Goal: Find specific page/section: Find specific page/section

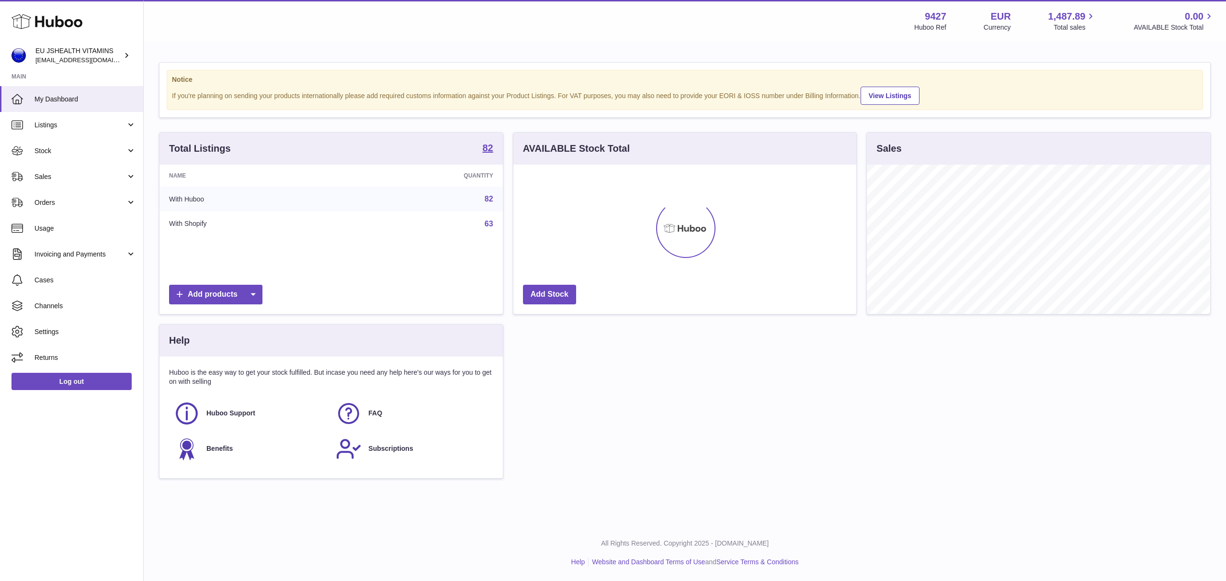
scroll to position [149, 343]
click at [485, 146] on strong "82" at bounding box center [487, 148] width 11 height 10
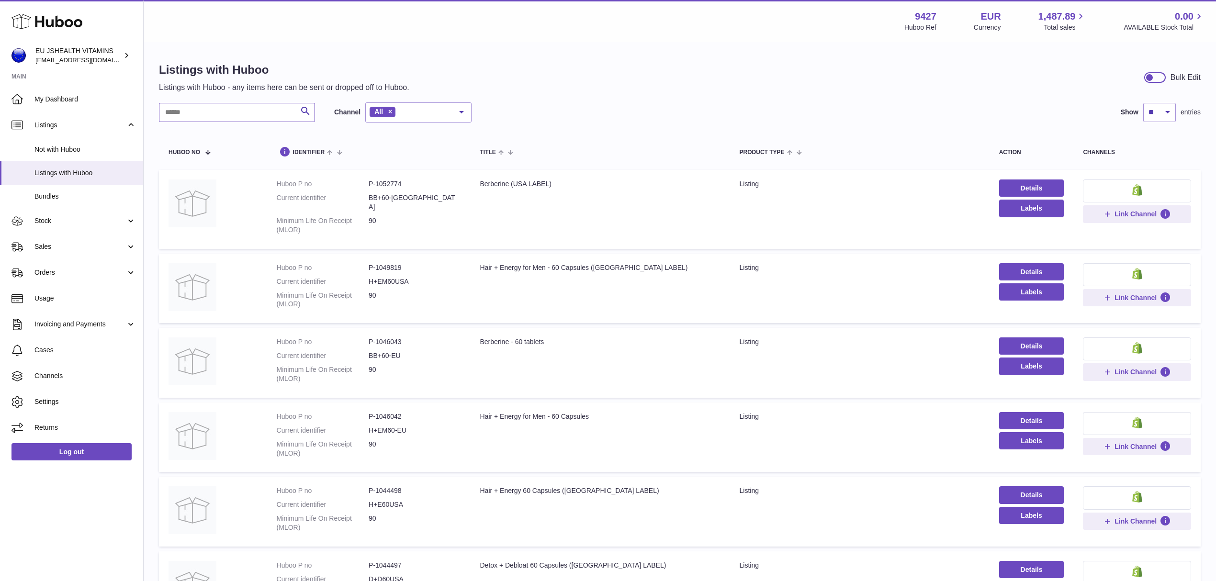
click at [173, 114] on input "text" at bounding box center [237, 112] width 156 height 19
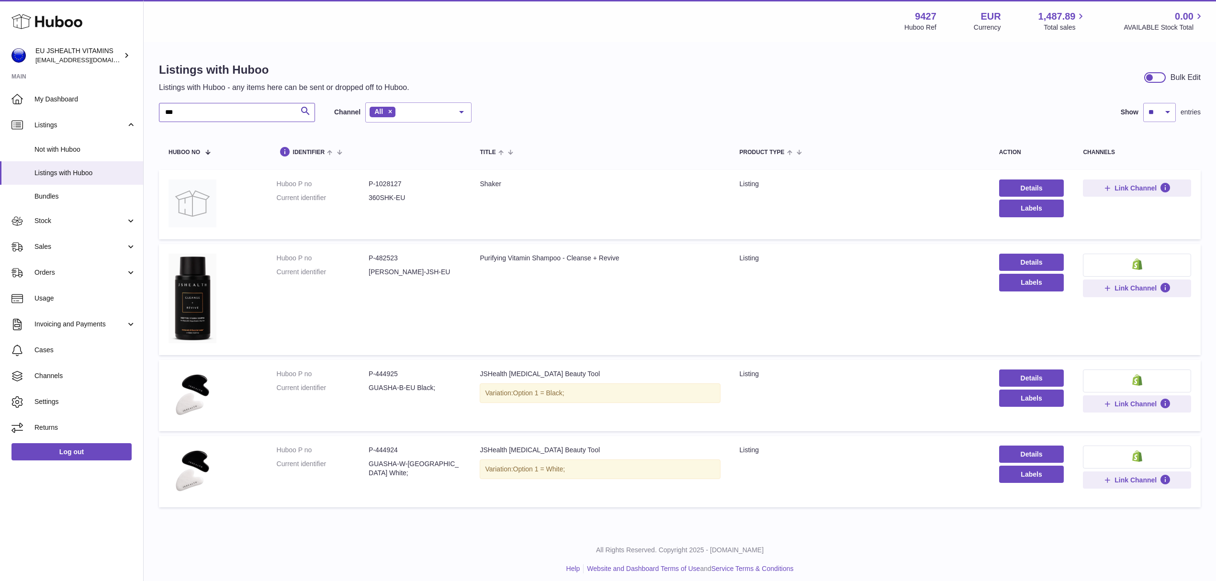
click at [175, 116] on input "***" at bounding box center [237, 112] width 156 height 19
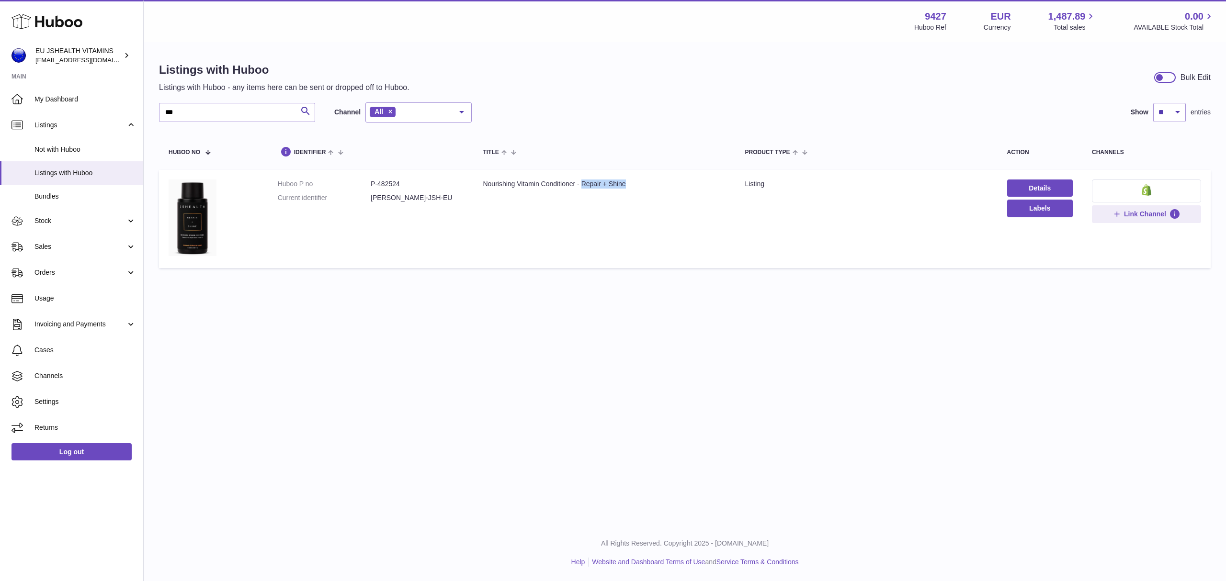
drag, startPoint x: 592, startPoint y: 184, endPoint x: 661, endPoint y: 184, distance: 68.5
click at [661, 184] on div "Nourishing Vitamin Conditioner - Repair + Shine" at bounding box center [604, 184] width 243 height 9
copy div "Repair + Shine"
drag, startPoint x: 194, startPoint y: 112, endPoint x: 136, endPoint y: 112, distance: 57.5
click at [136, 112] on div "Huboo EU JSHEALTH VITAMINS internalAdmin-9427@internal.huboo.com Main My Dashbo…" at bounding box center [613, 290] width 1226 height 581
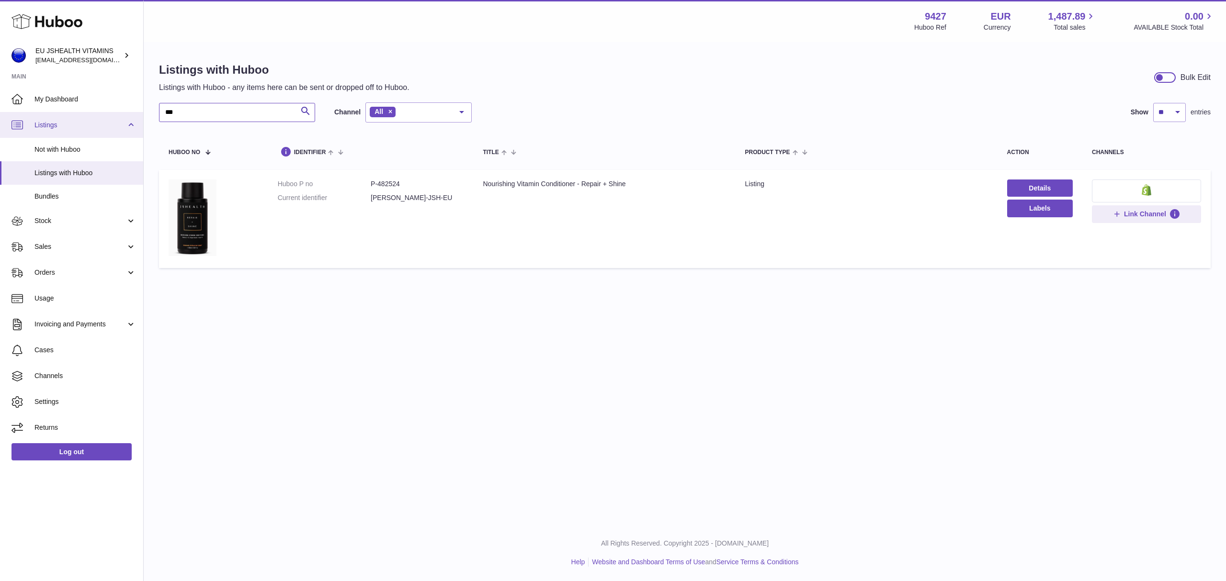
paste input "**********"
drag, startPoint x: 223, startPoint y: 115, endPoint x: 161, endPoint y: 115, distance: 62.3
click at [161, 115] on input "**********" at bounding box center [237, 112] width 156 height 19
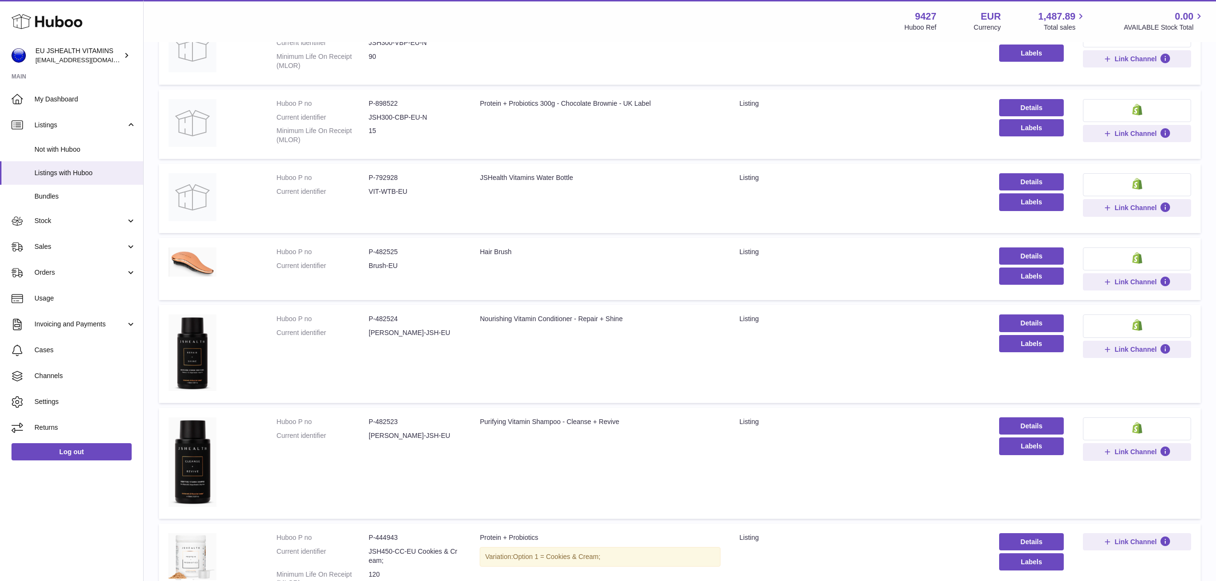
scroll to position [319, 0]
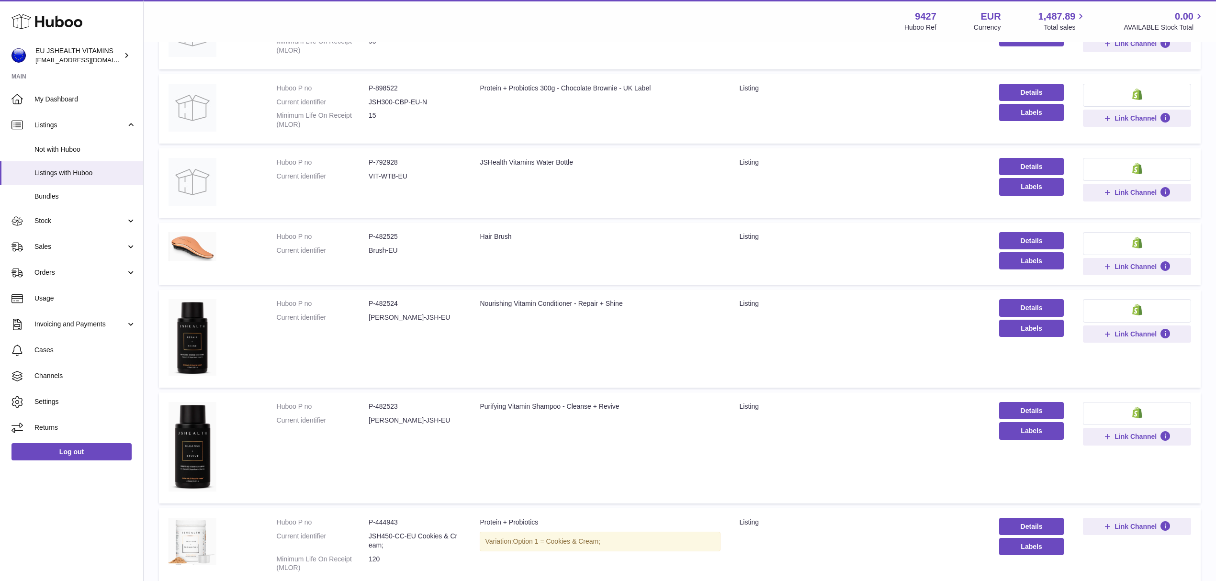
type input "**"
click at [554, 408] on div "Purifying Vitamin Shampoo - Cleanse + Revive" at bounding box center [600, 406] width 240 height 9
copy div "Shampoo"
click at [563, 306] on div "Nourishing Vitamin Conditioner - Repair + Shine" at bounding box center [600, 303] width 240 height 9
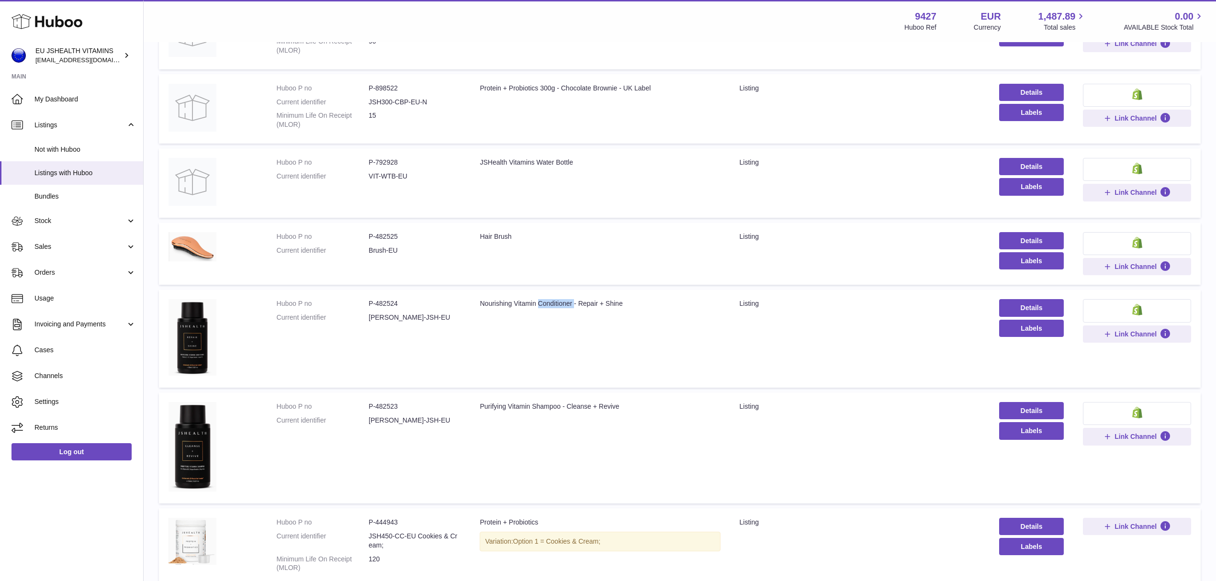
click at [563, 306] on div "Nourishing Vitamin Conditioner - Repair + Shine" at bounding box center [600, 303] width 240 height 9
copy div "Conditioner"
click at [549, 407] on div "Purifying Vitamin Shampoo - Cleanse + Revive" at bounding box center [600, 406] width 240 height 9
copy div "Shampoo"
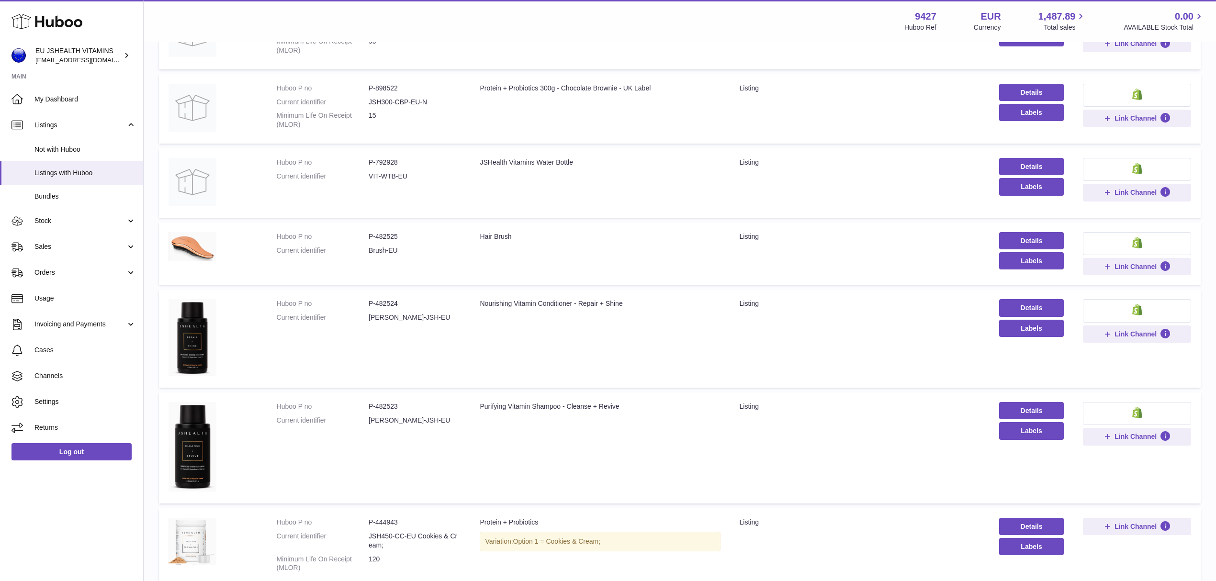
click at [564, 303] on div "Nourishing Vitamin Conditioner - Repair + Shine" at bounding box center [600, 303] width 240 height 9
copy div "Conditioner"
